Goal: Transaction & Acquisition: Purchase product/service

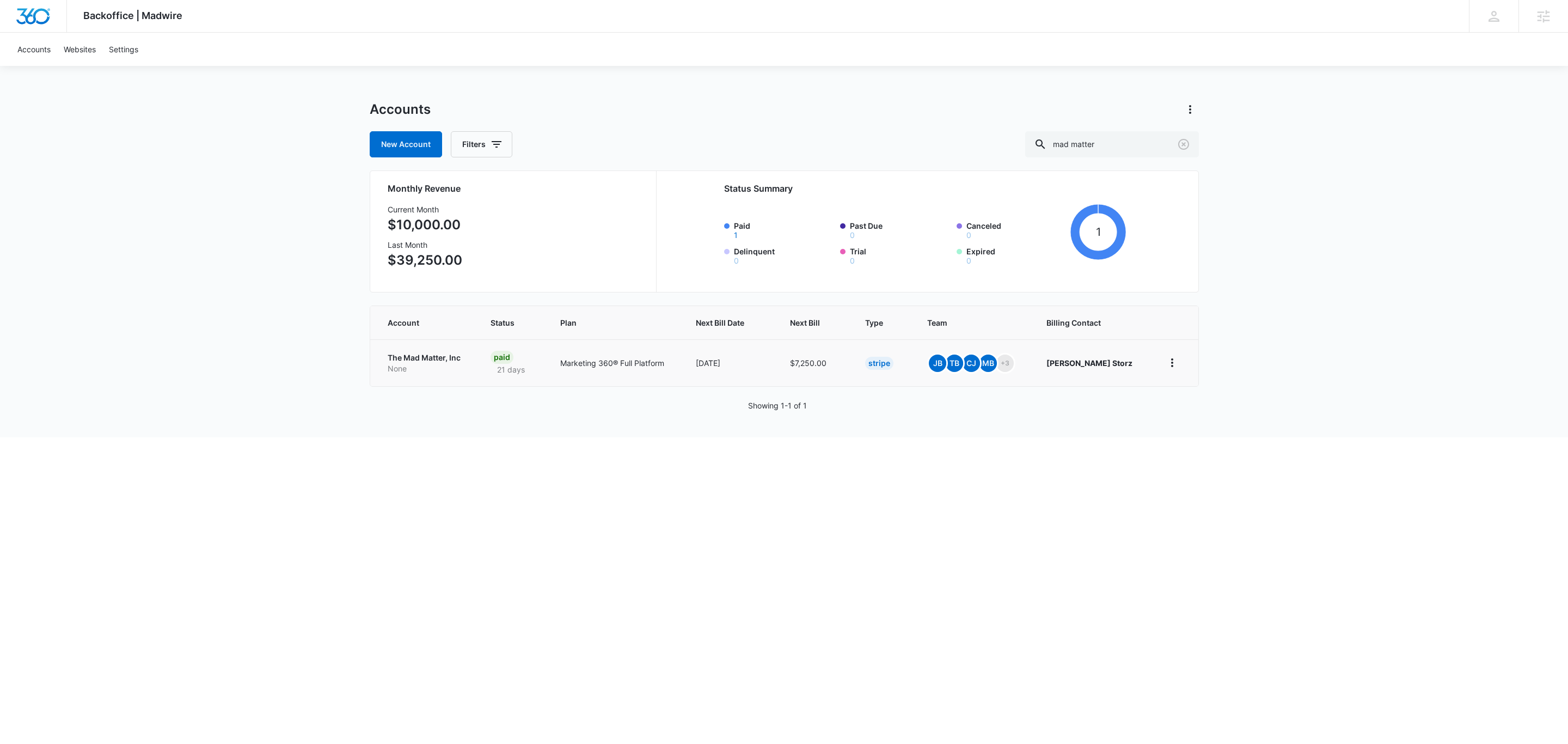
click at [437, 361] on p "The Mad Matter, Inc" at bounding box center [426, 357] width 77 height 11
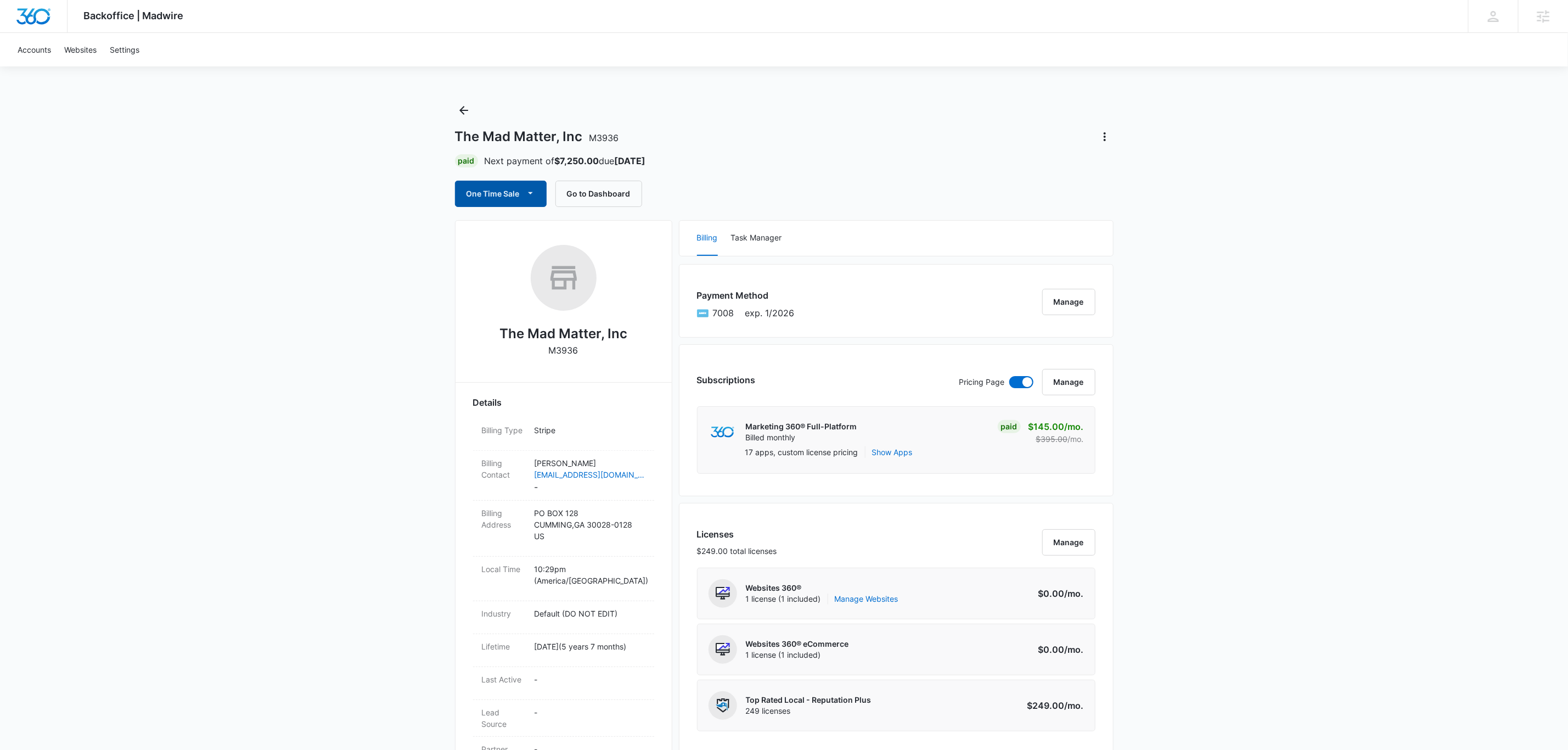
click at [506, 187] on button "One Time Sale" at bounding box center [500, 194] width 91 height 26
click at [531, 229] on div "Run One-Time Payment" at bounding box center [532, 231] width 127 height 12
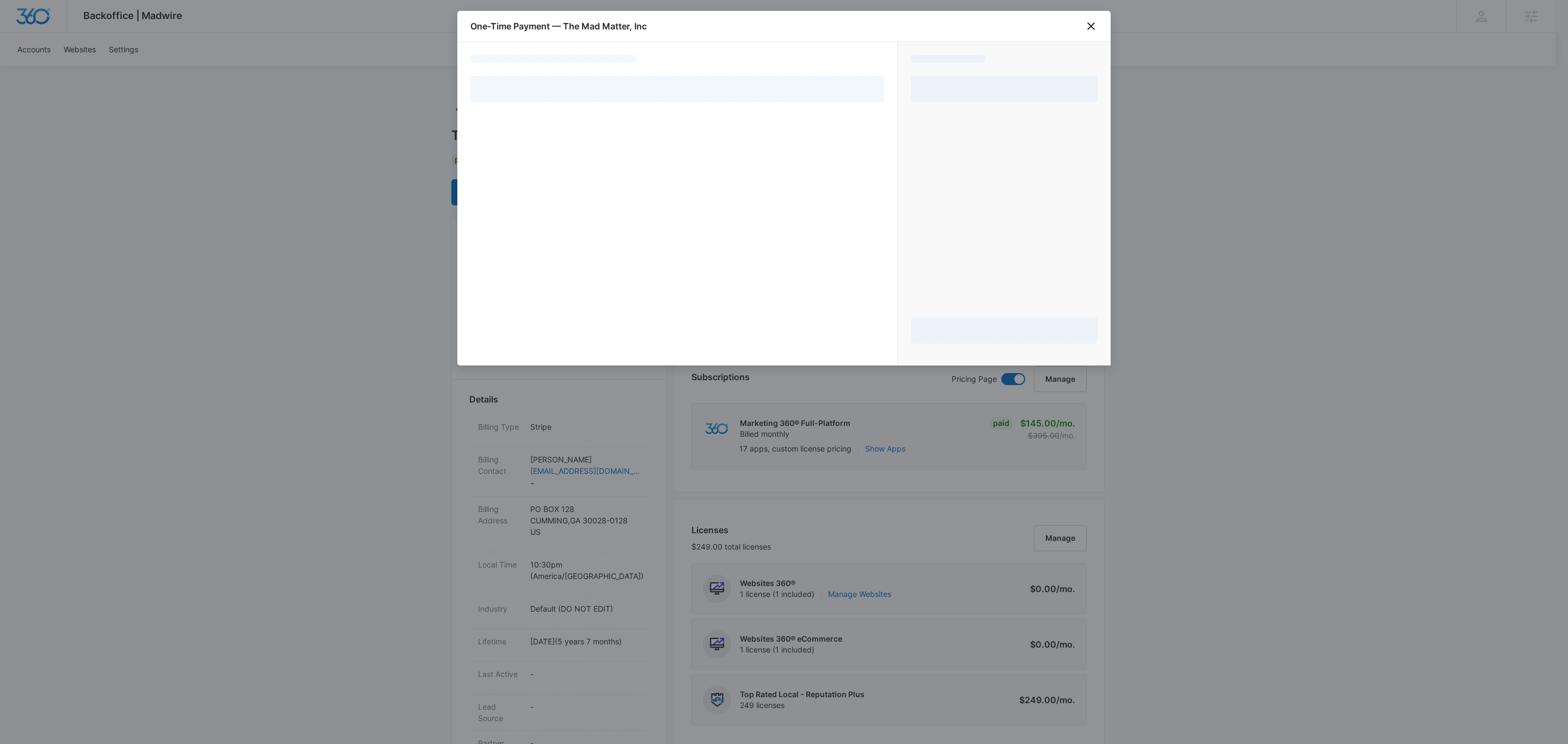
select select "pm_1MqfwLA4n8RTgNjUfzh4W56V"
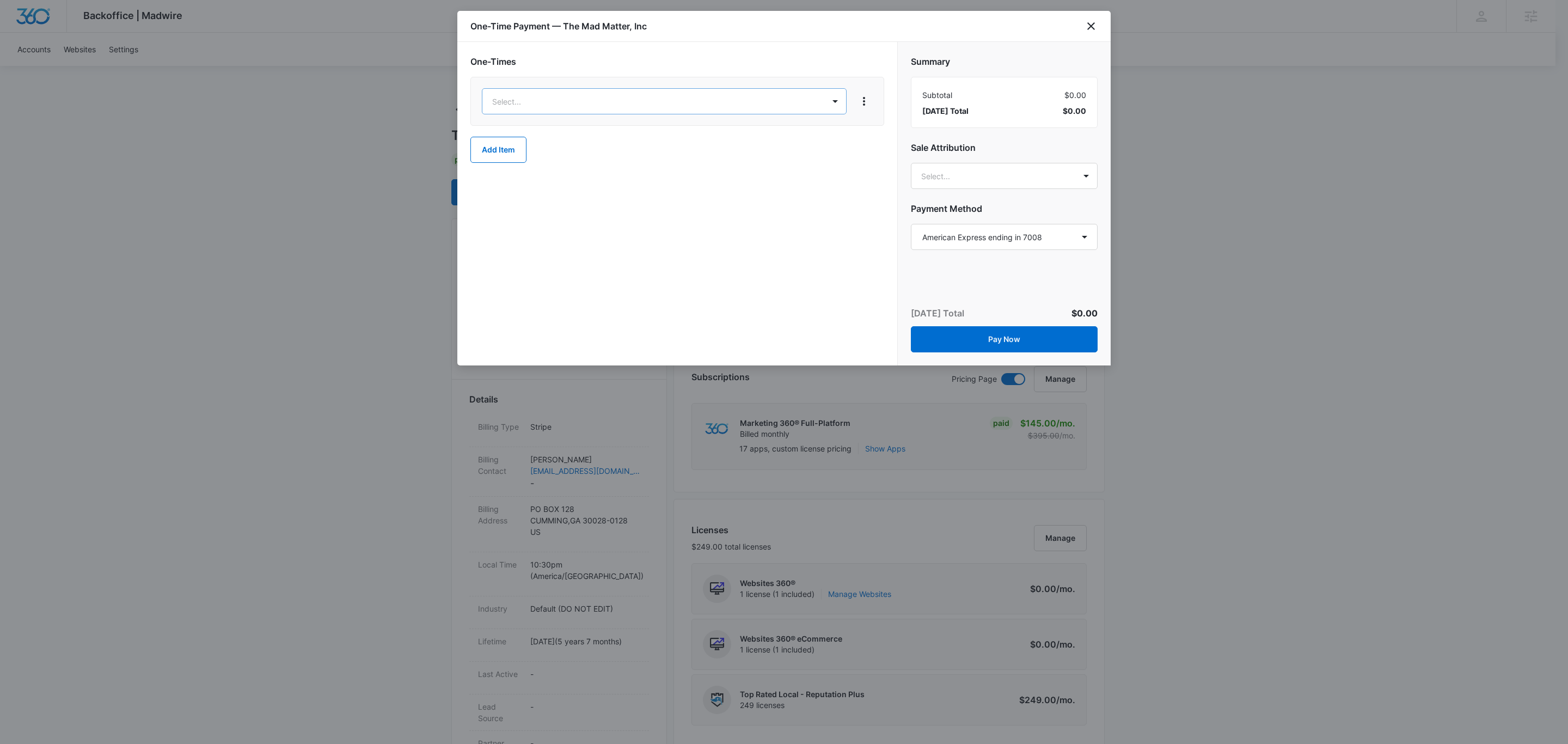
click at [536, 157] on p "Ad Credits – $1.00" at bounding box center [528, 155] width 66 height 12
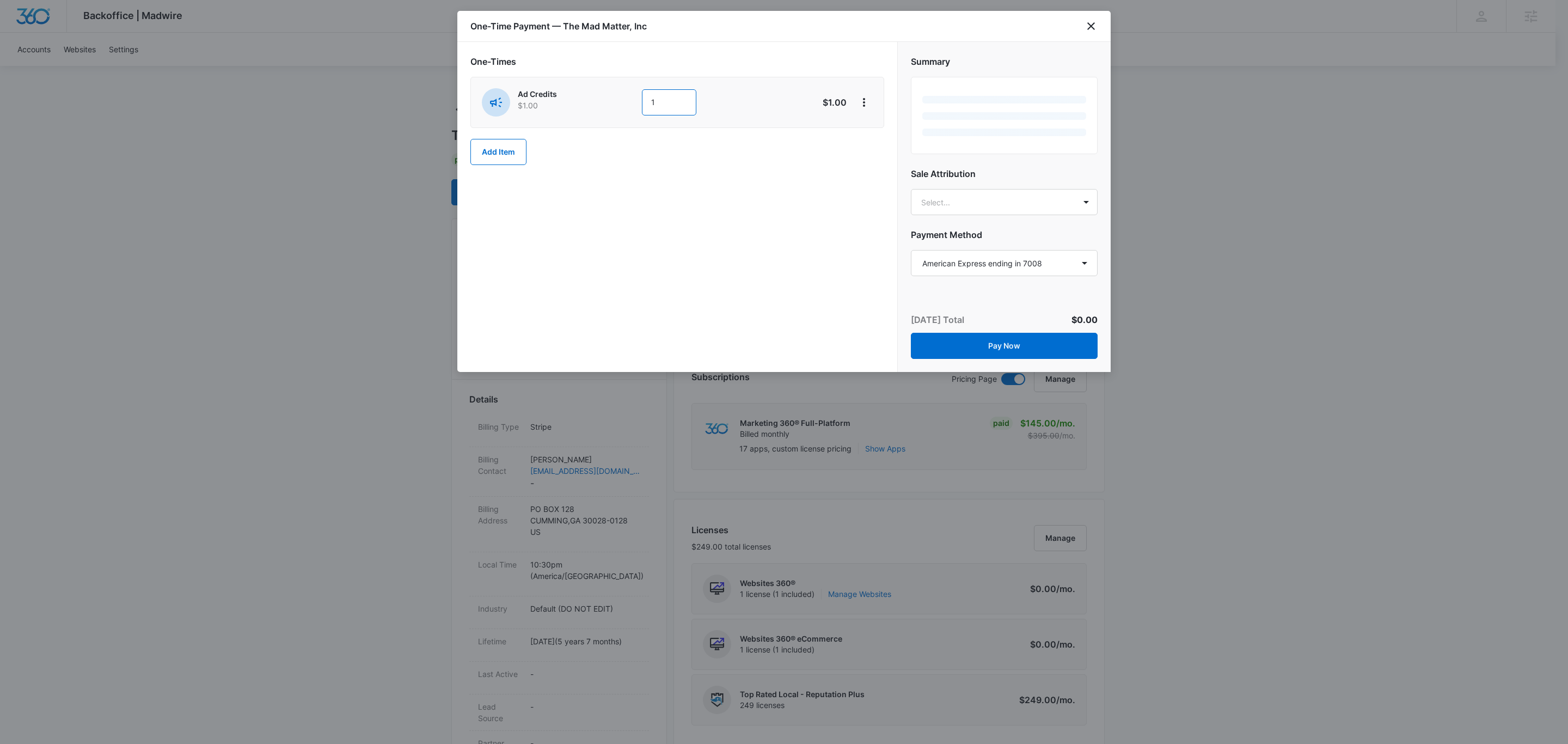
drag, startPoint x: 657, startPoint y: 100, endPoint x: 578, endPoint y: 100, distance: 79.0
click at [578, 100] on div "Ad Credits $1.00 1" at bounding box center [638, 102] width 314 height 28
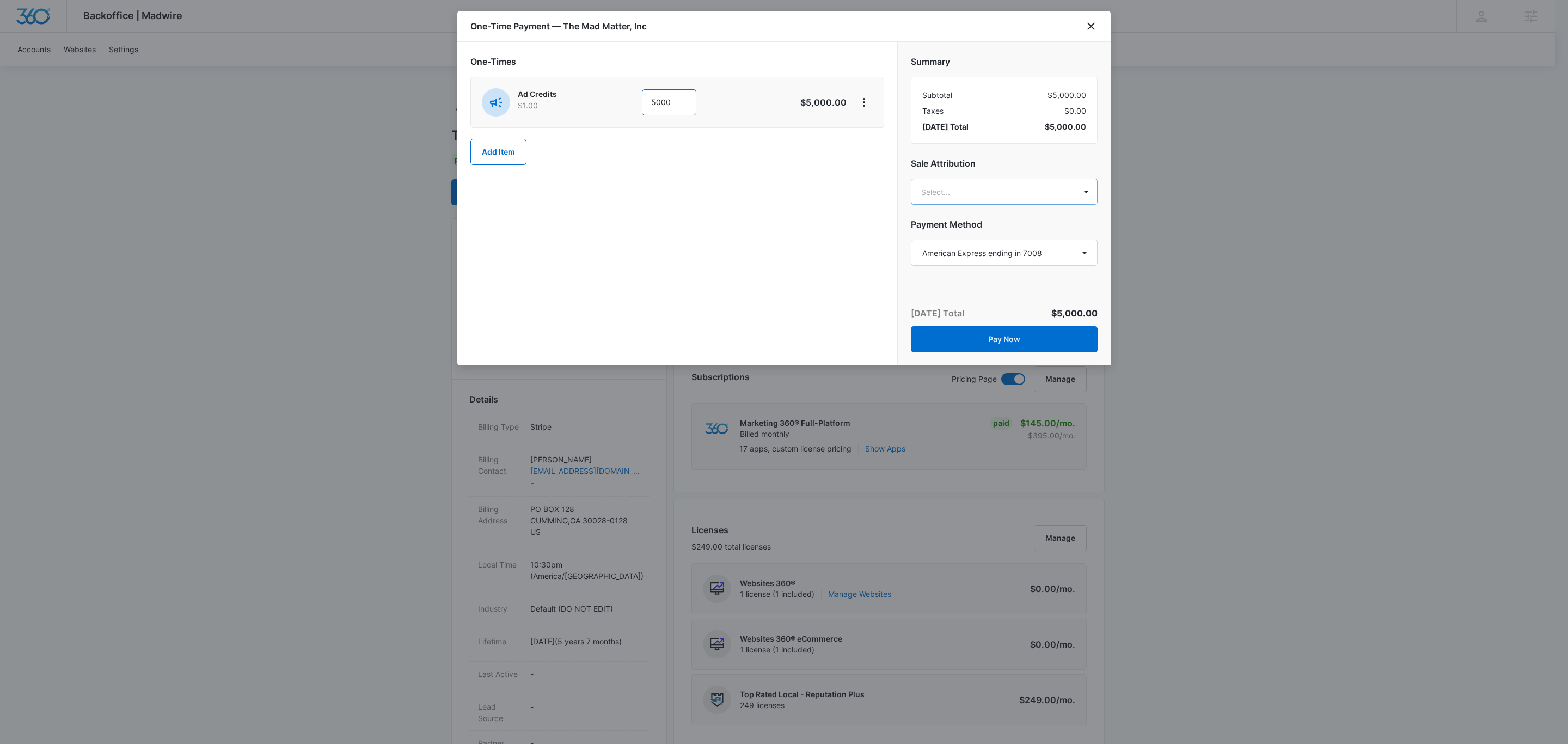
type input "5000"
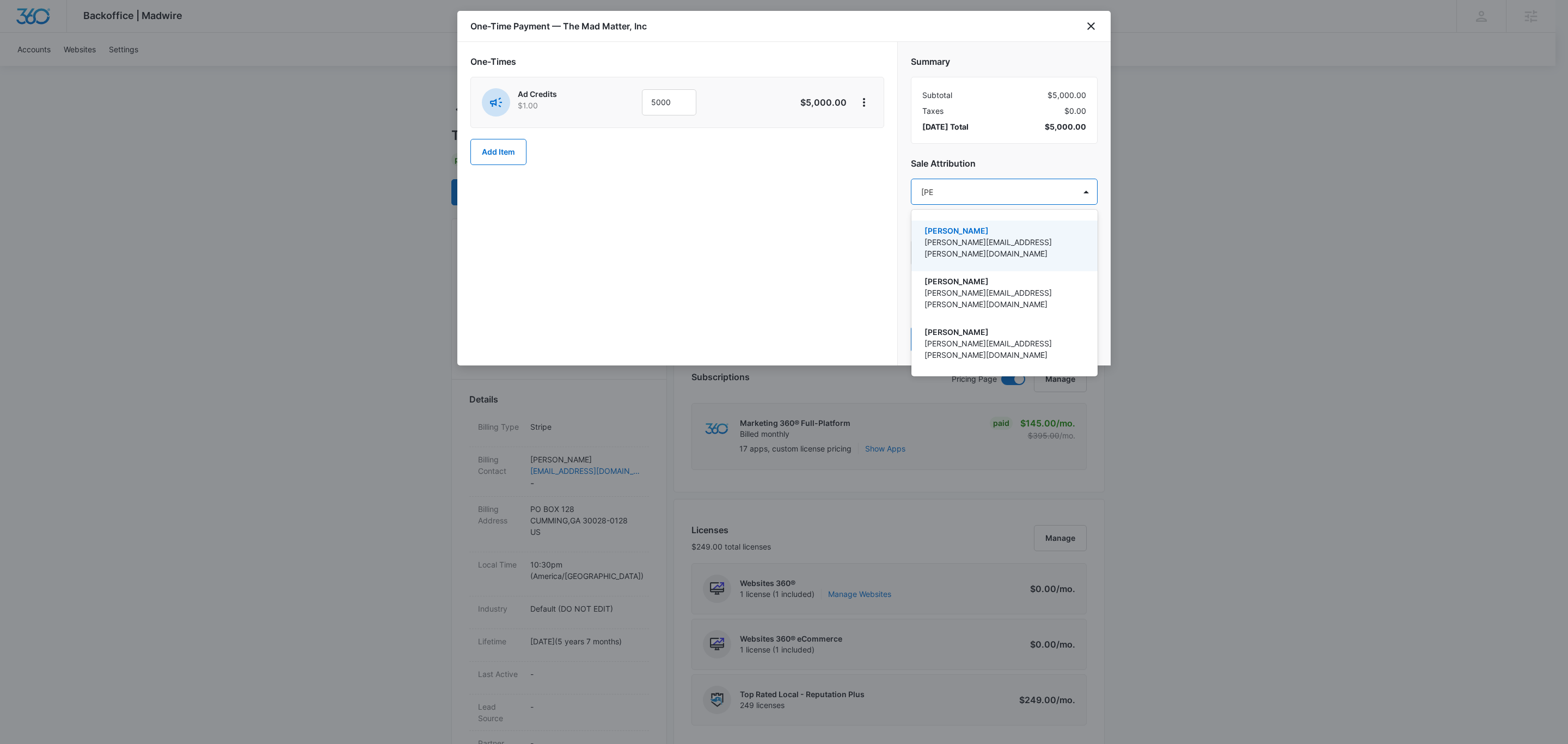
type input "[PERSON_NAME]"
click at [1031, 227] on p "[PERSON_NAME]" at bounding box center [1003, 231] width 158 height 12
type input "[PERSON_NAME]"
click at [1025, 234] on p "[PERSON_NAME]" at bounding box center [1003, 233] width 158 height 12
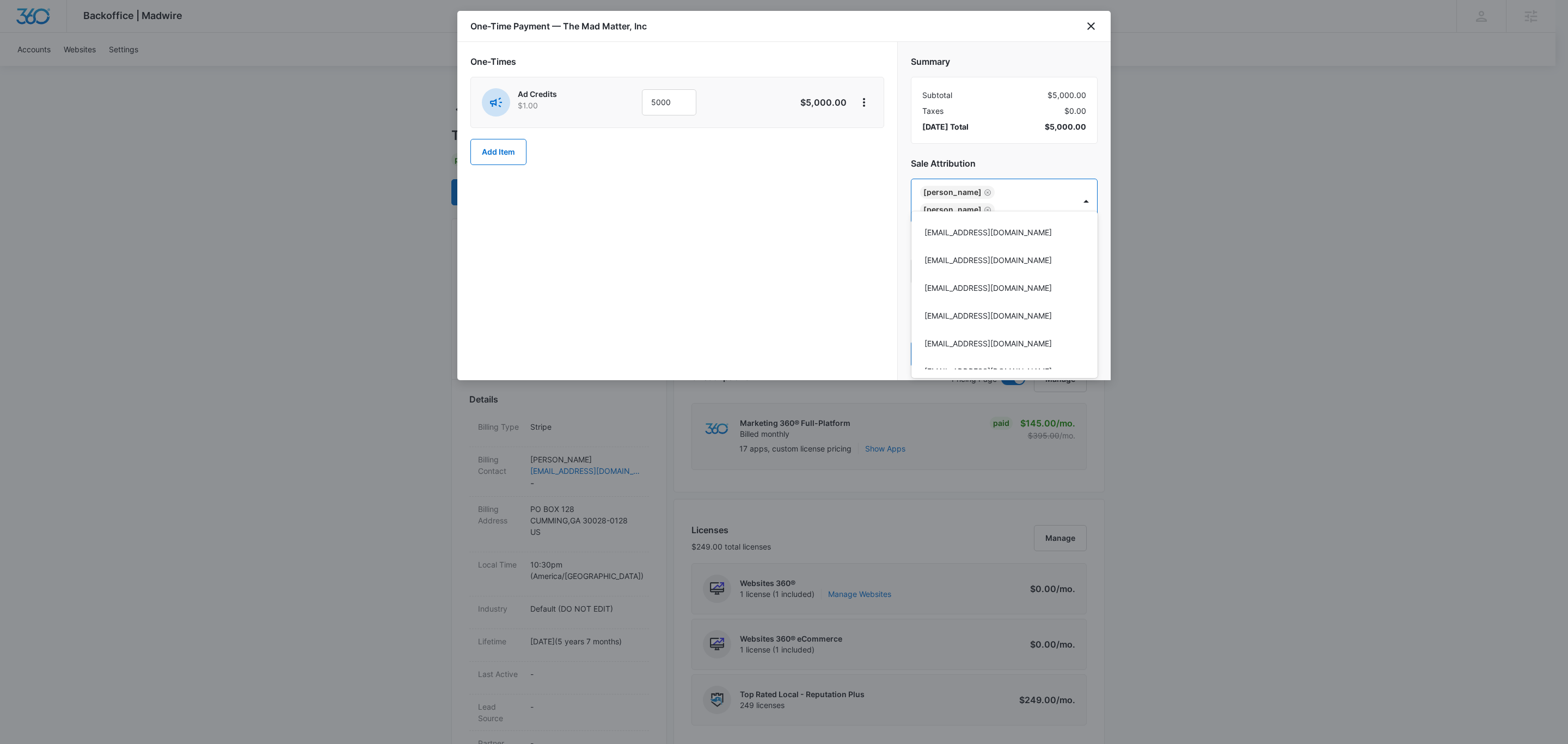
click at [999, 41] on div at bounding box center [784, 372] width 1568 height 744
click at [990, 344] on button "Pay Now" at bounding box center [1004, 354] width 187 height 26
